Goal: Transaction & Acquisition: Register for event/course

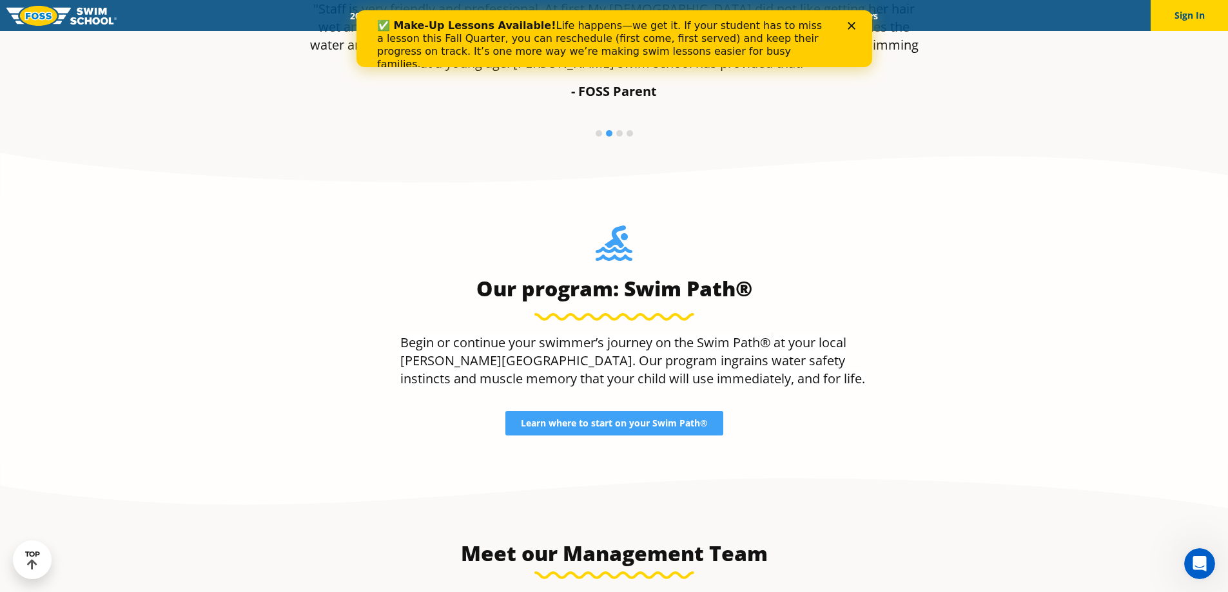
scroll to position [902, 0]
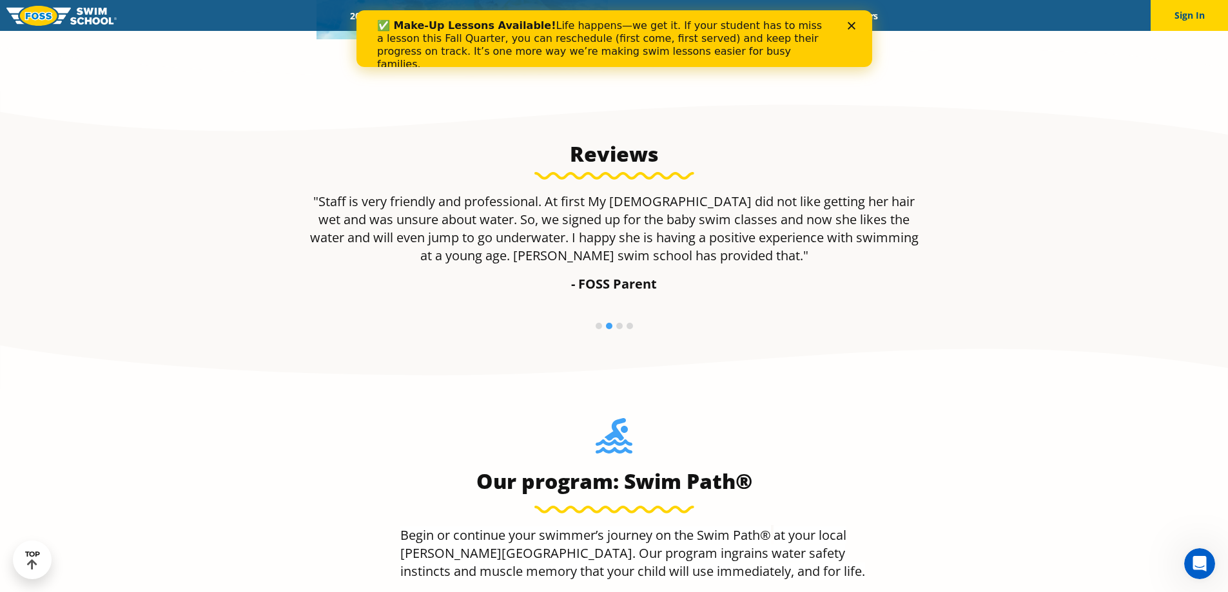
click at [850, 21] on div "✅ Make-Up Lessons Available! Life happens—we get it. If your student has to mis…" at bounding box center [613, 44] width 474 height 59
click at [848, 23] on polygon "Close" at bounding box center [851, 26] width 8 height 8
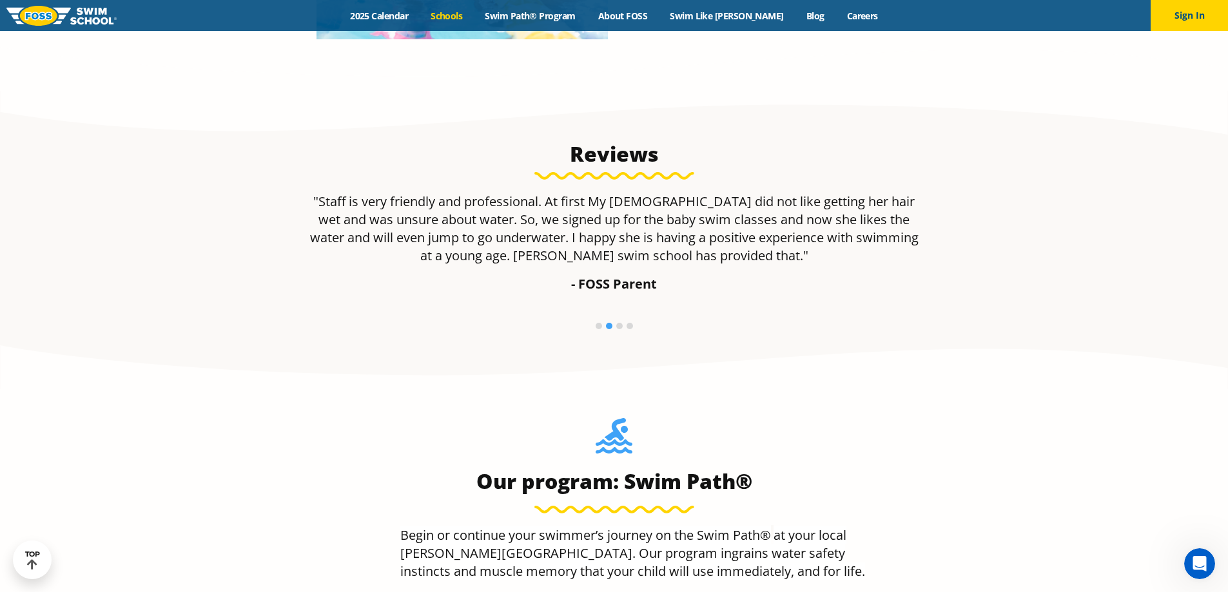
click at [469, 20] on link "Schools" at bounding box center [447, 16] width 54 height 12
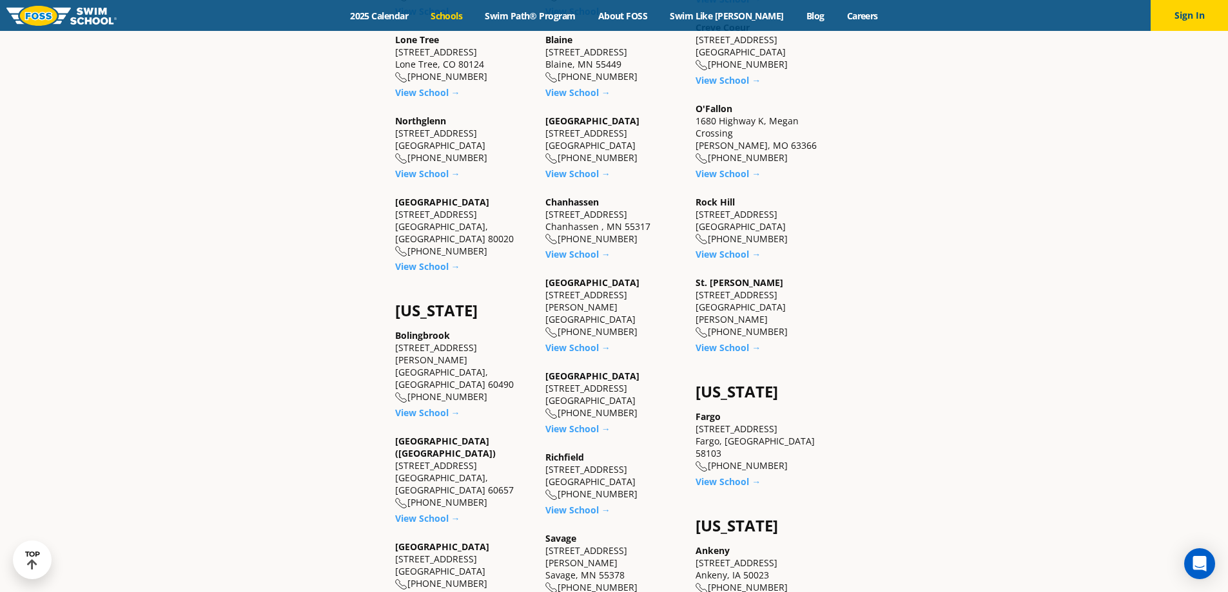
scroll to position [709, 0]
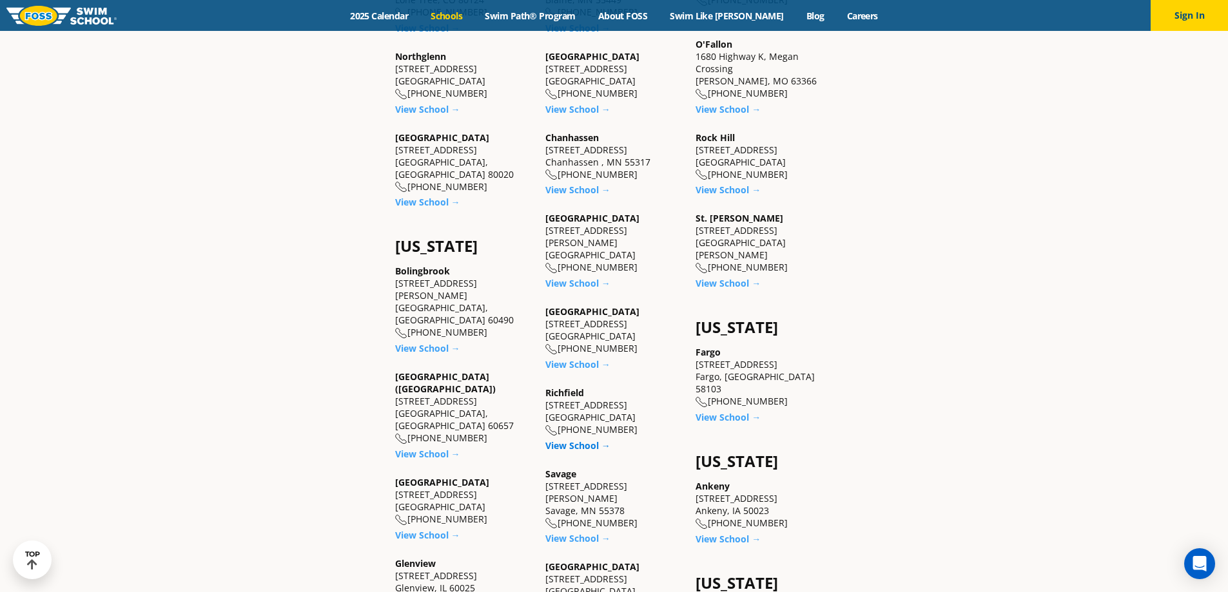
click at [581, 440] on link "View School →" at bounding box center [577, 446] width 65 height 12
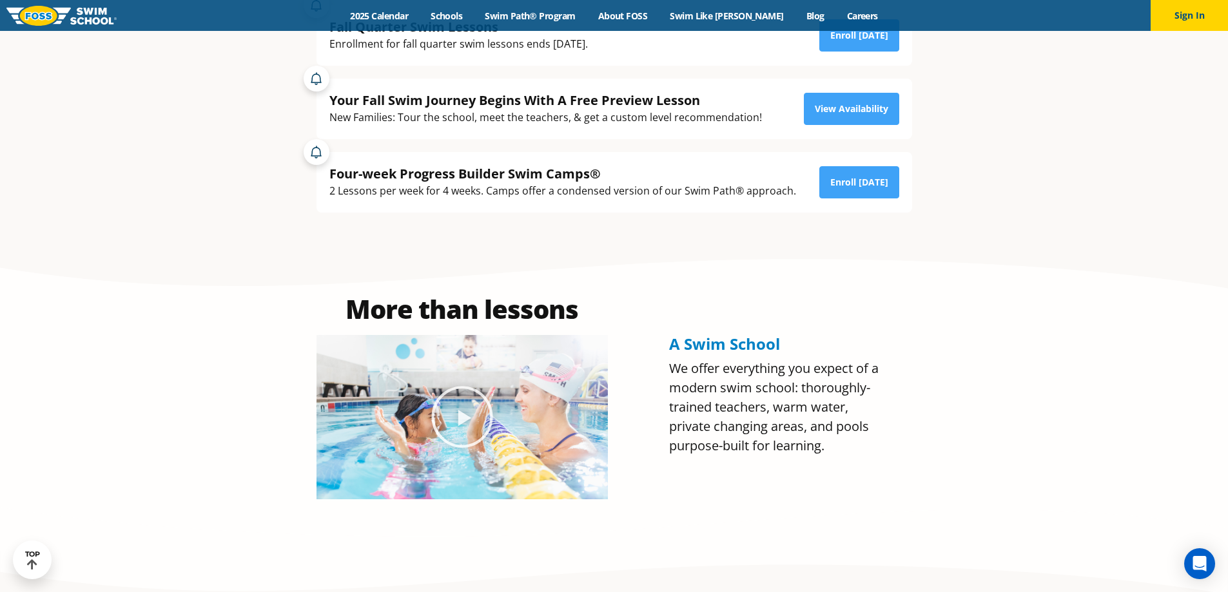
scroll to position [258, 0]
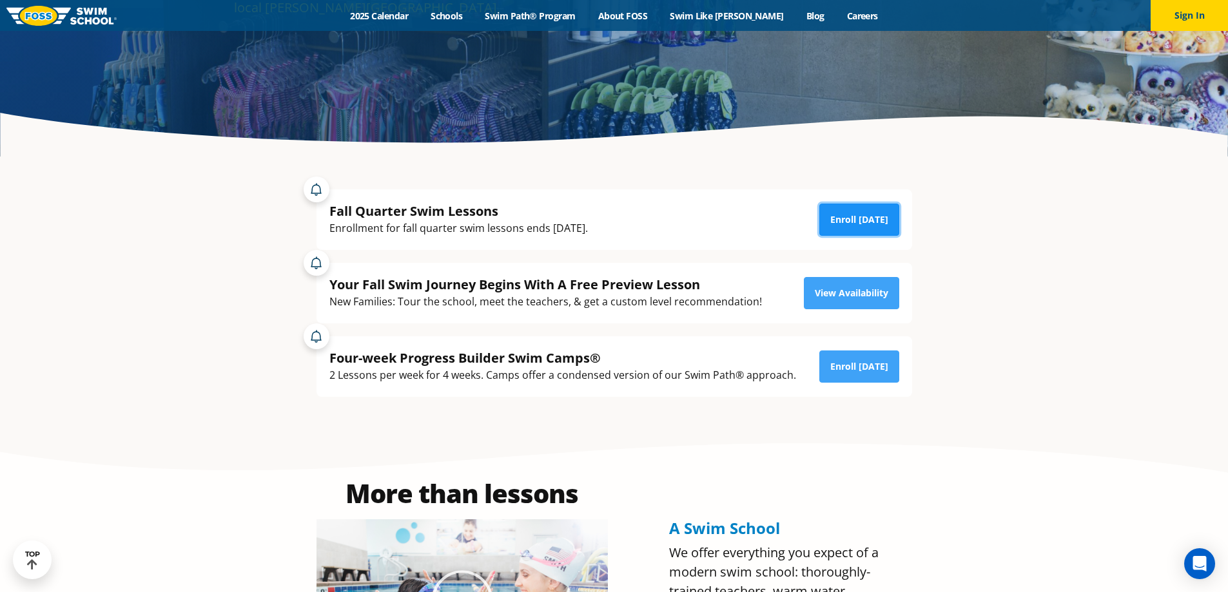
click at [855, 231] on link "Enroll Today" at bounding box center [859, 220] width 80 height 32
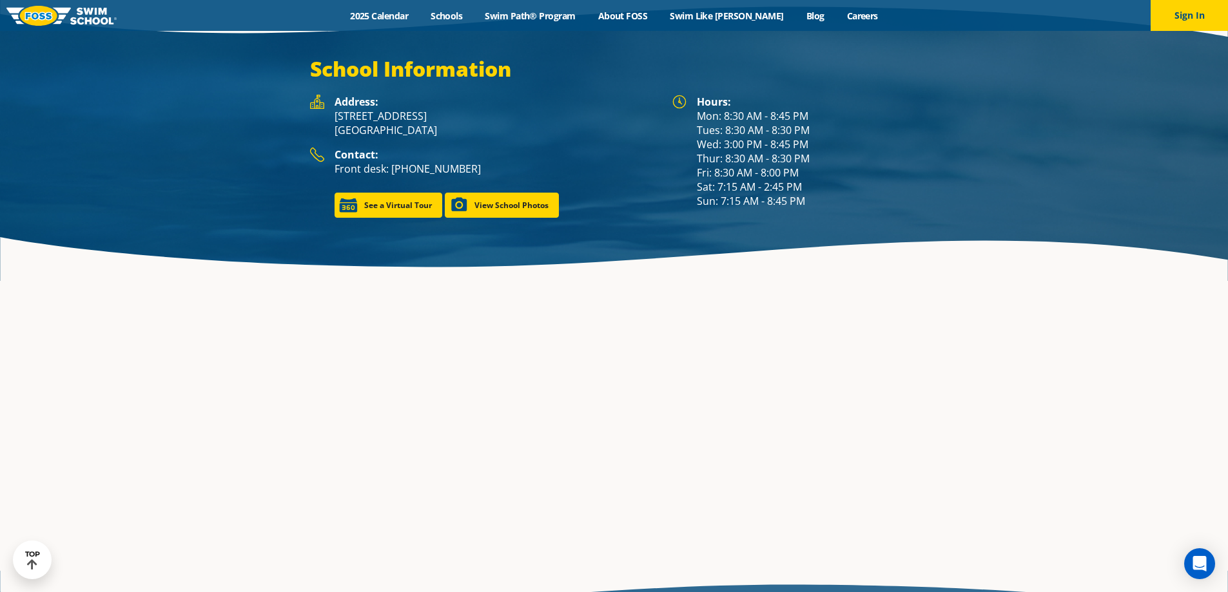
scroll to position [2191, 0]
